Goal: Find specific page/section: Find specific page/section

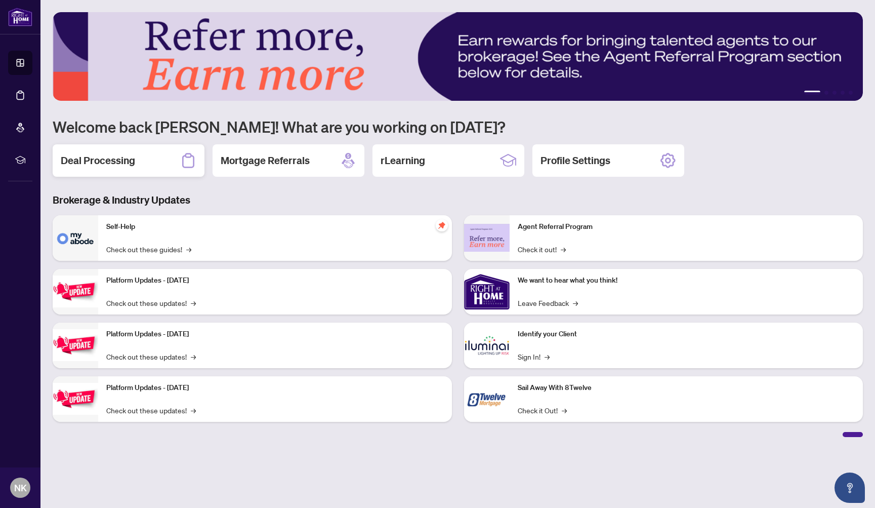
click at [172, 164] on div "Deal Processing" at bounding box center [129, 160] width 152 height 32
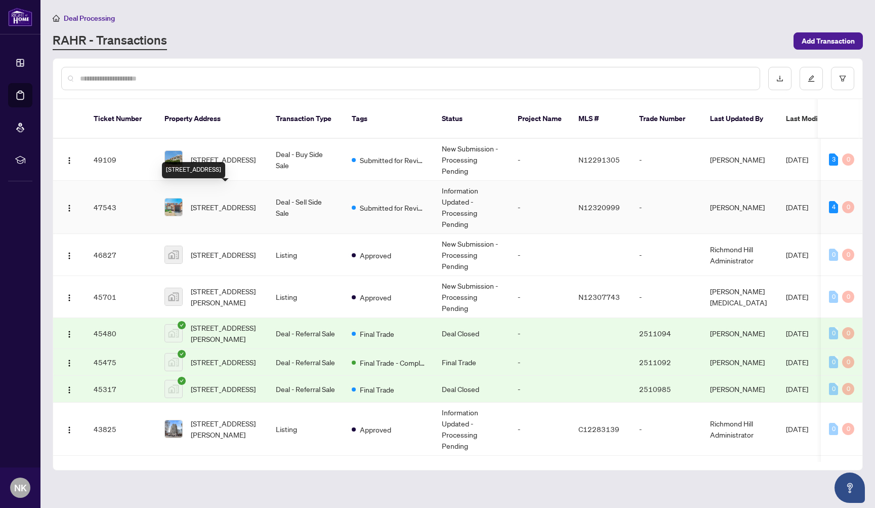
click at [241, 201] on span "[STREET_ADDRESS]" at bounding box center [223, 206] width 65 height 11
